Goal: Check status: Check status

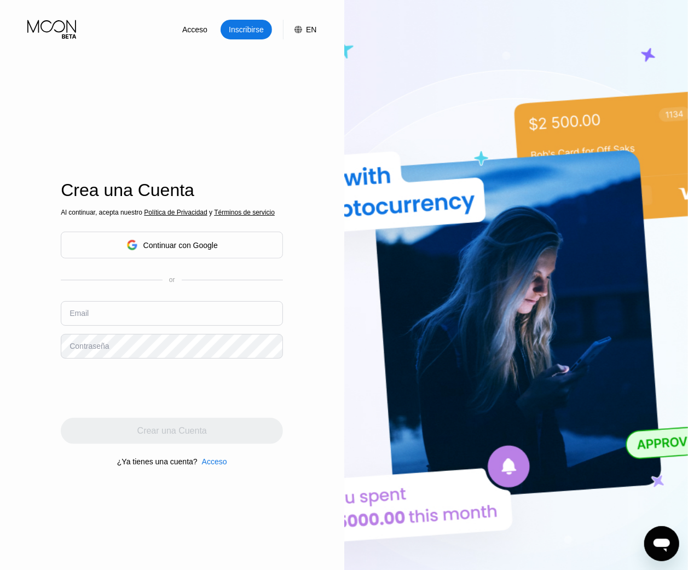
click at [176, 239] on div "Continuar con Google" at bounding box center [171, 245] width 91 height 17
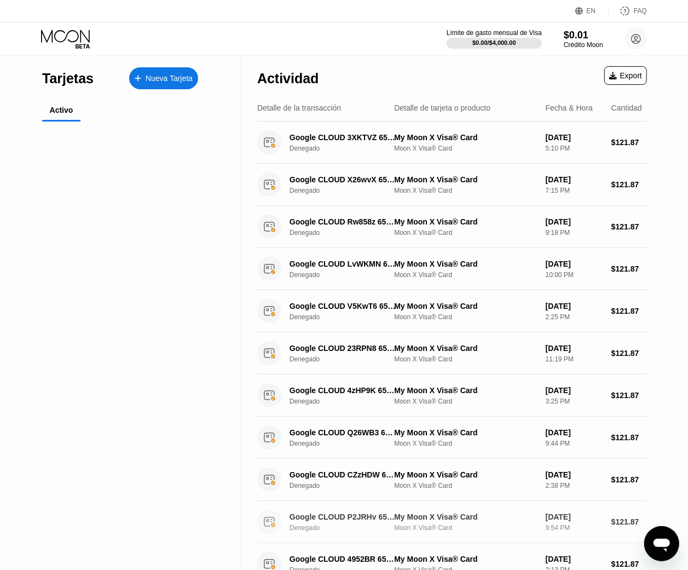
scroll to position [288, 0]
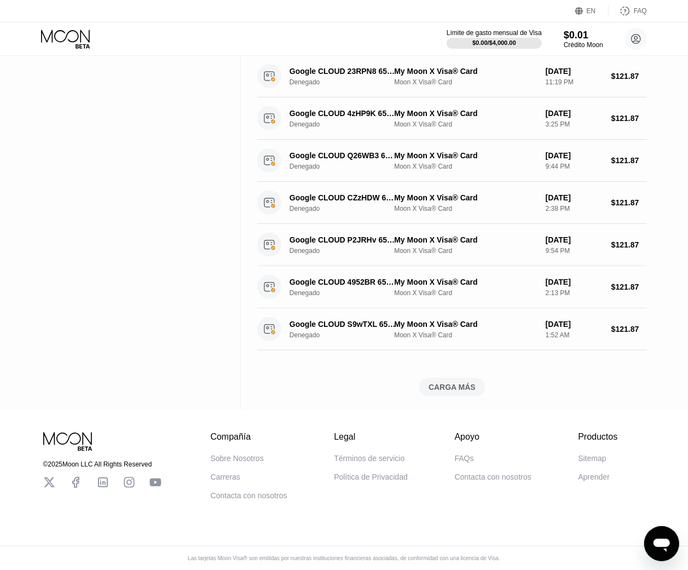
click at [456, 382] on div "CARGA MÁS" at bounding box center [452, 387] width 47 height 10
click at [462, 382] on div "CARGA MÁS" at bounding box center [452, 387] width 47 height 10
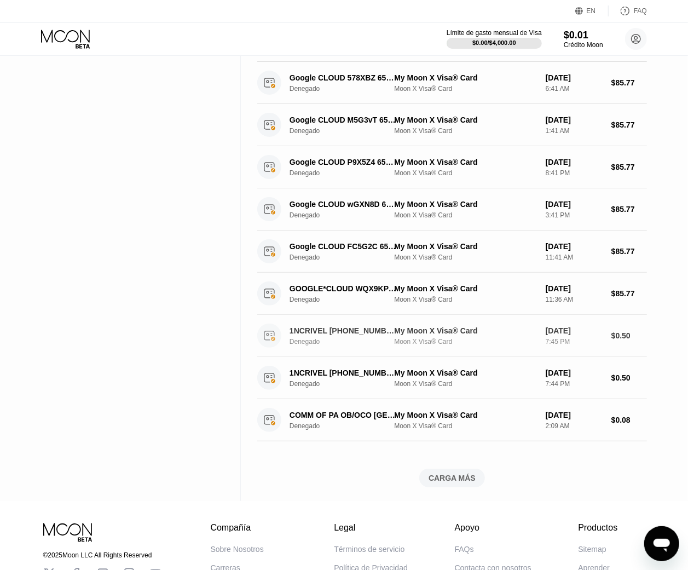
scroll to position [1234, 0]
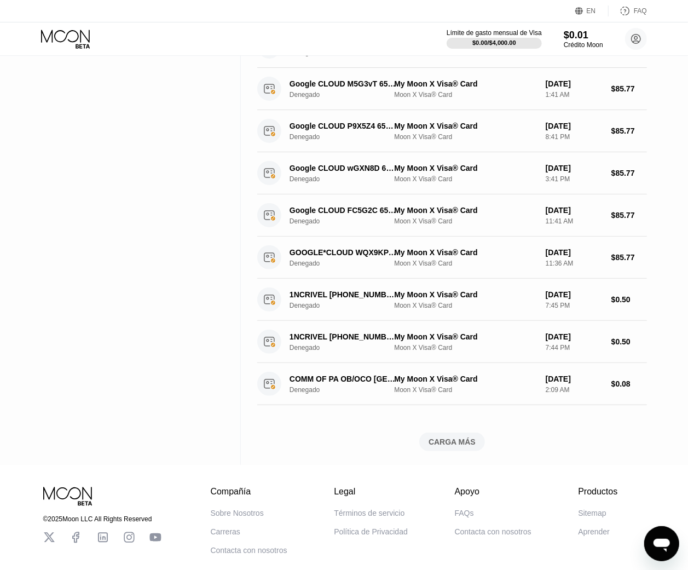
click at [471, 447] on div "CARGA MÁS" at bounding box center [452, 442] width 47 height 10
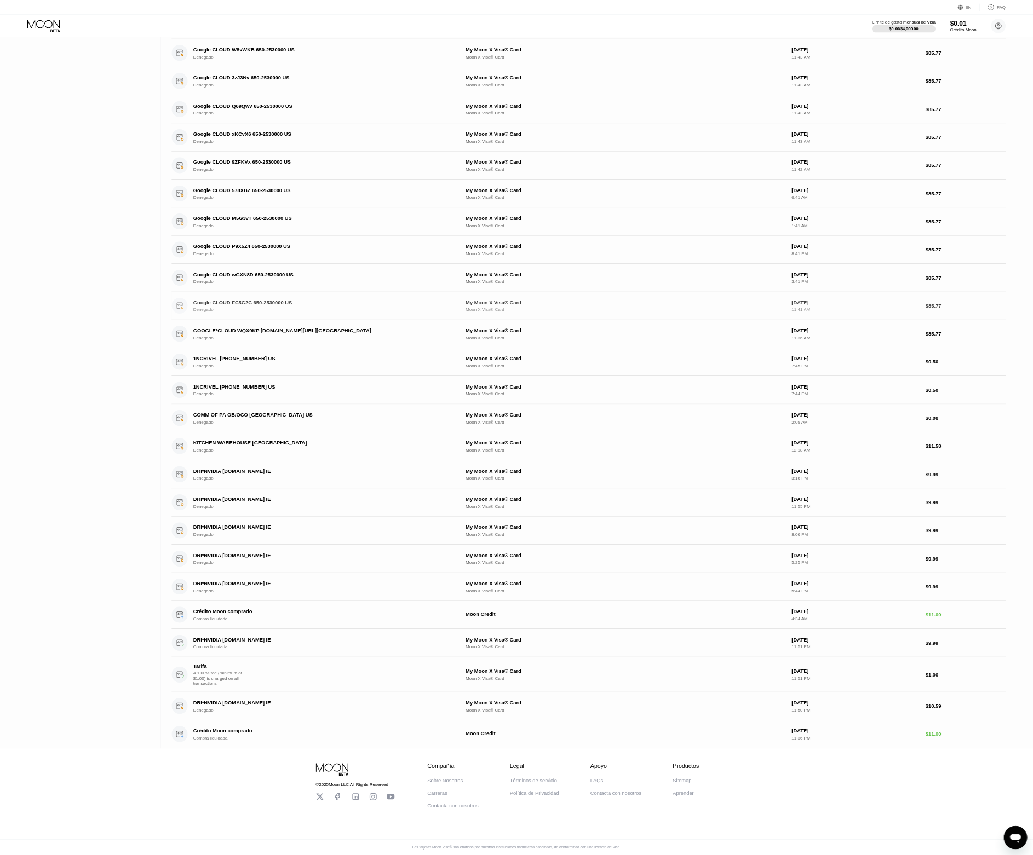
scroll to position [1054, 0]
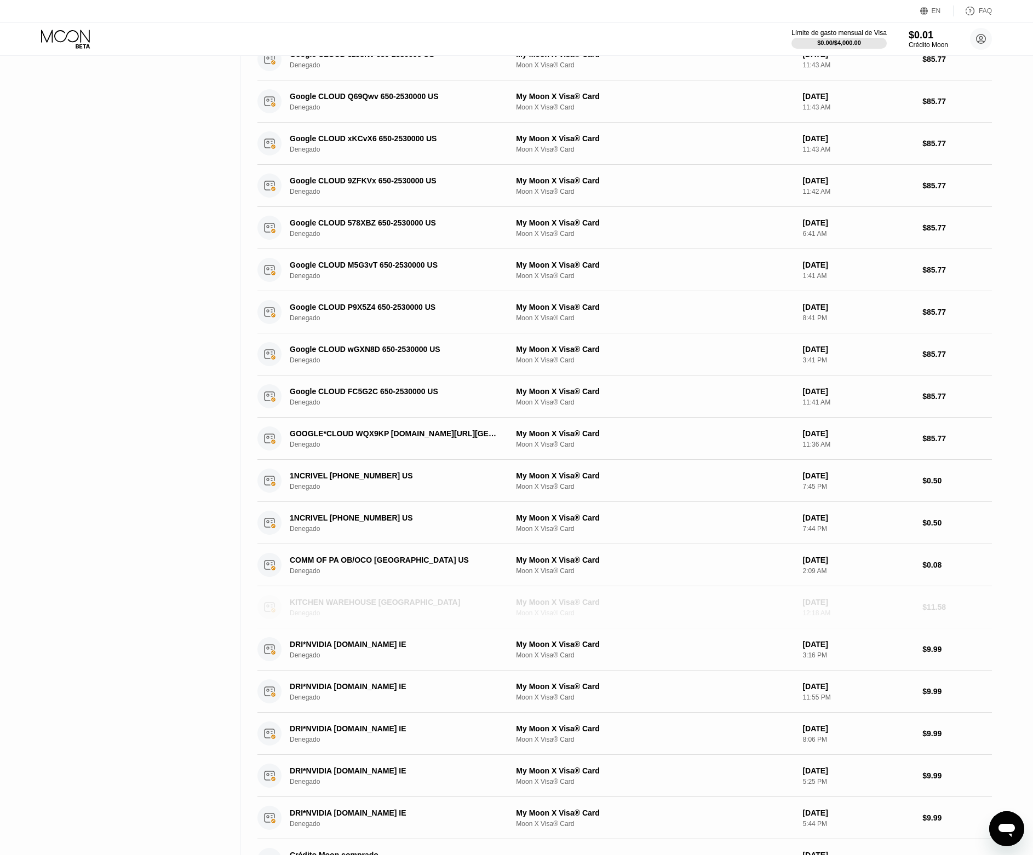
drag, startPoint x: 456, startPoint y: 625, endPoint x: 292, endPoint y: 622, distance: 163.2
click at [292, 569] on div "KITCHEN WAREHOUSE [GEOGRAPHIC_DATA]" at bounding box center [394, 602] width 209 height 9
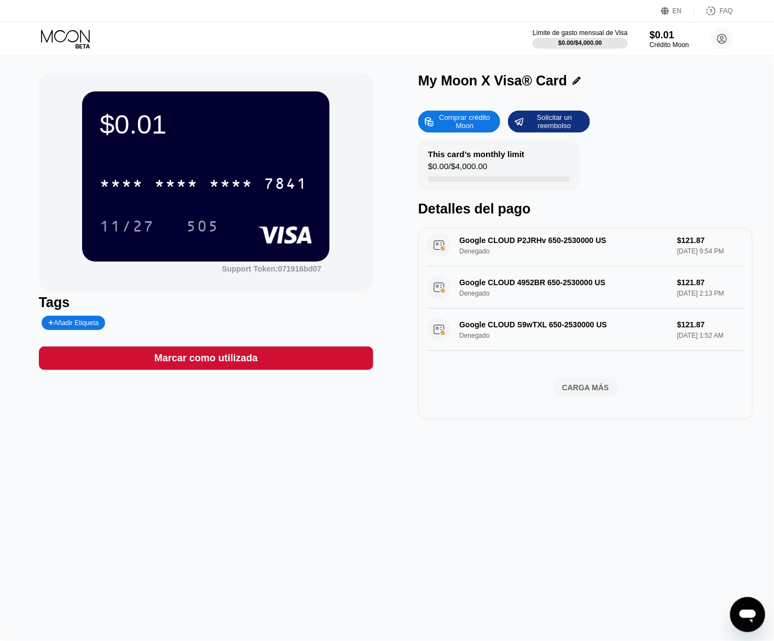
scroll to position [421, 0]
click at [572, 383] on div "CARGA MÁS" at bounding box center [585, 388] width 47 height 10
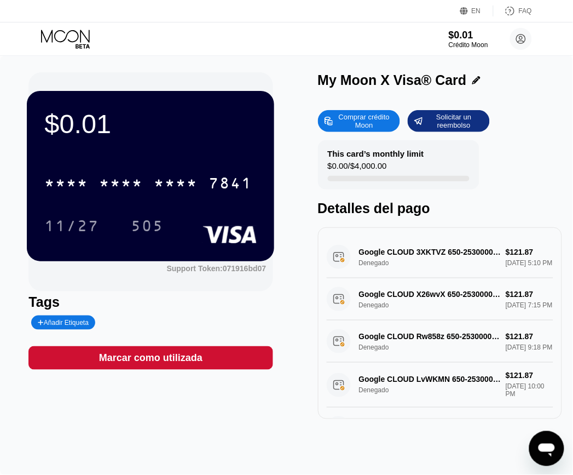
scroll to position [1081, 0]
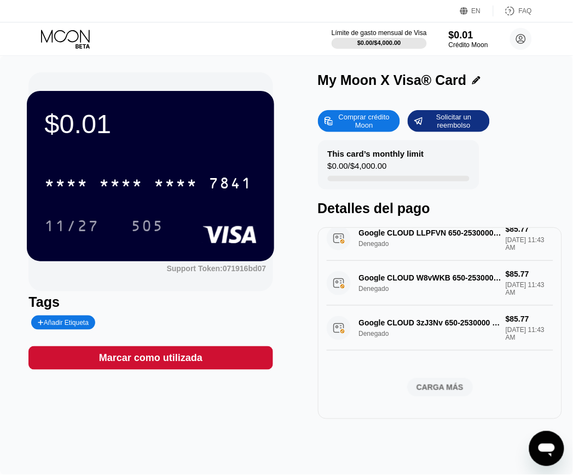
click at [428, 378] on div "CARGA MÁS" at bounding box center [440, 387] width 66 height 19
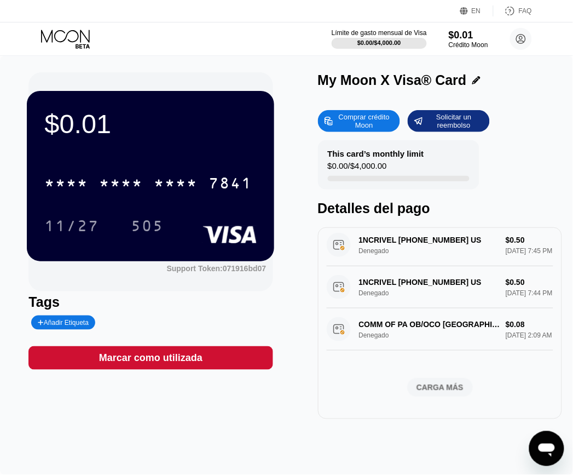
click at [439, 385] on div "CARGA MÁS" at bounding box center [440, 387] width 47 height 10
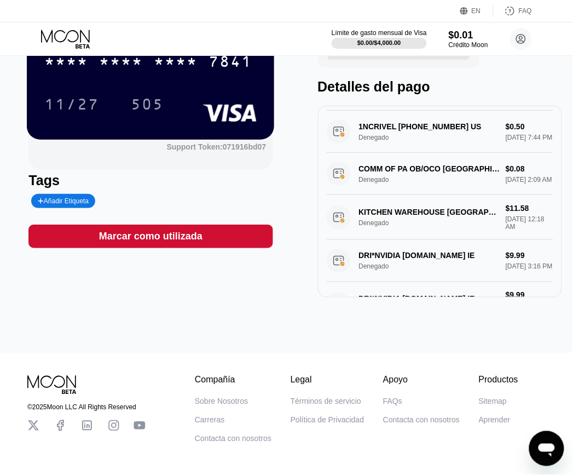
scroll to position [1522, 0]
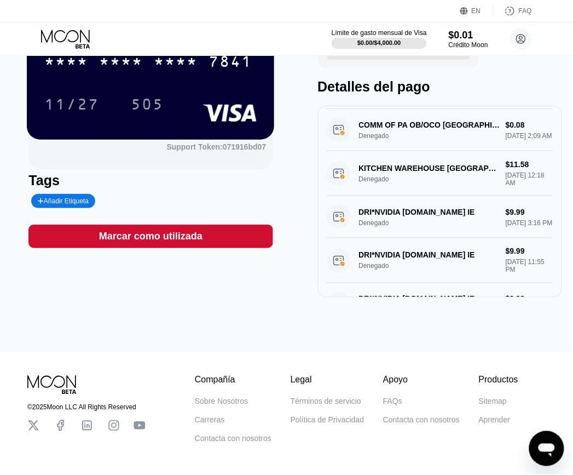
drag, startPoint x: 364, startPoint y: 245, endPoint x: 442, endPoint y: 248, distance: 78.3
click at [442, 67] on div "1NCRIVEL [PHONE_NUMBER] US Denegado $0.50 [DATE] 7:45 PM" at bounding box center [440, 46] width 227 height 42
click at [444, 67] on div "1NCRIVEL [PHONE_NUMBER] US Denegado $0.50 [DATE] 7:45 PM" at bounding box center [440, 46] width 227 height 42
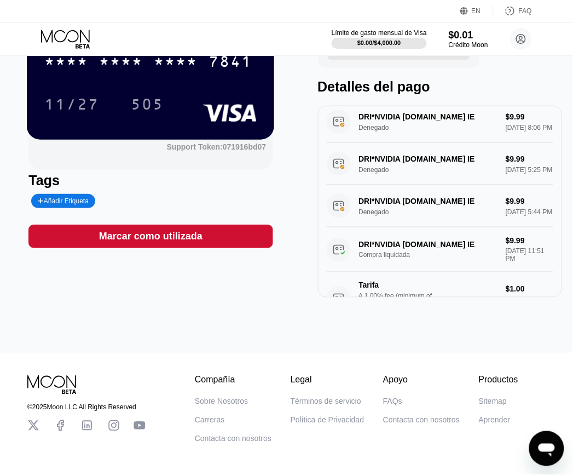
scroll to position [1765, 0]
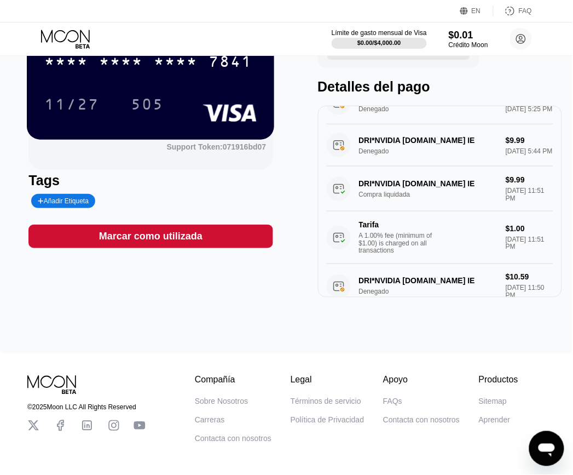
drag, startPoint x: 423, startPoint y: 152, endPoint x: 400, endPoint y: 160, distance: 23.9
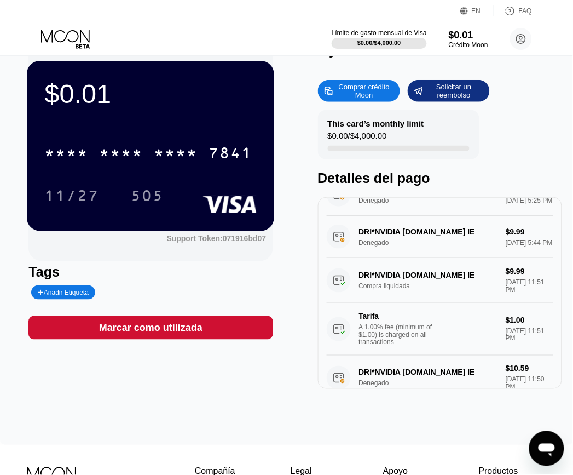
scroll to position [0, 0]
